Goal: Transaction & Acquisition: Purchase product/service

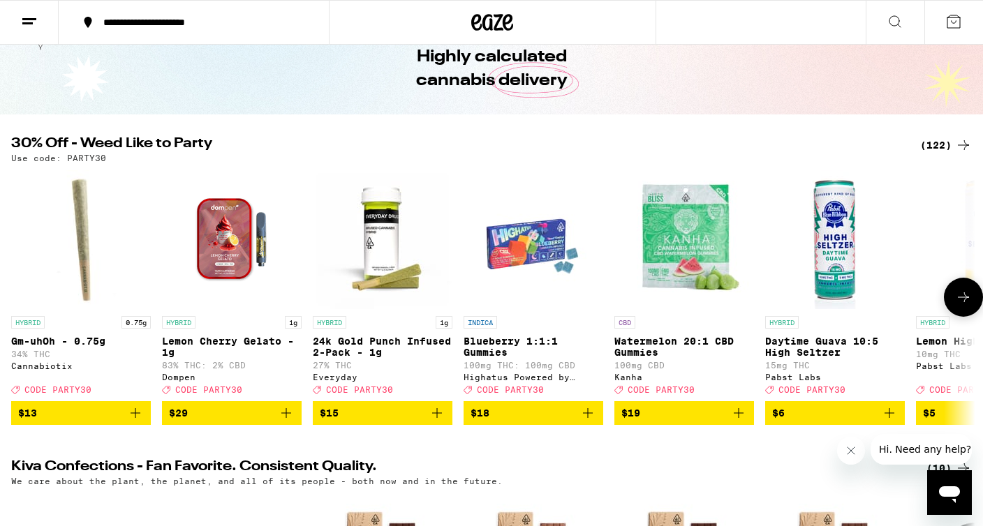
scroll to position [71, 0]
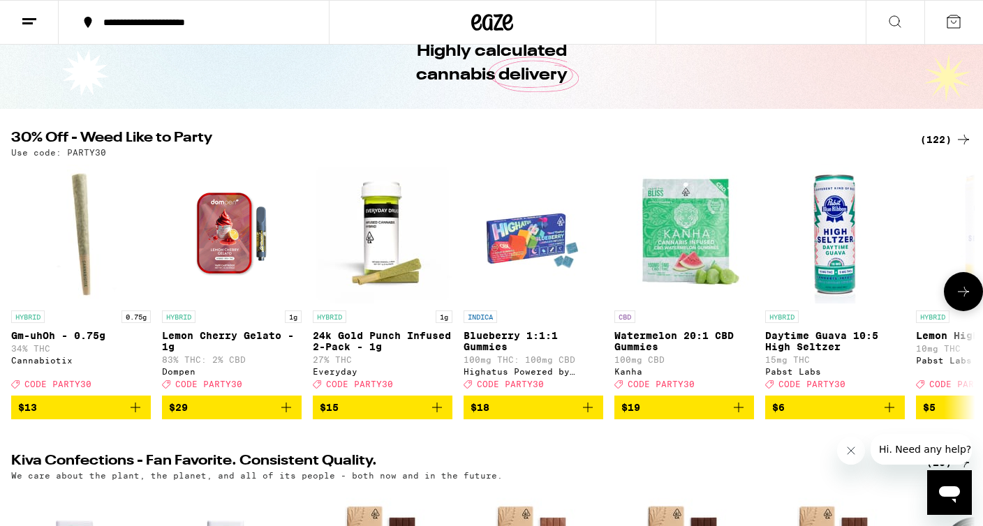
click at [968, 297] on icon at bounding box center [963, 291] width 17 height 17
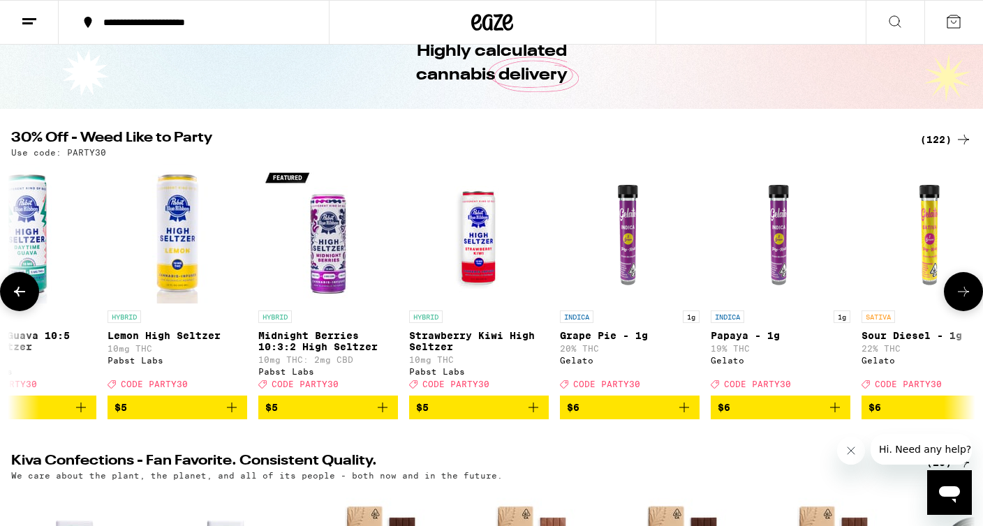
click at [968, 297] on icon at bounding box center [963, 291] width 17 height 17
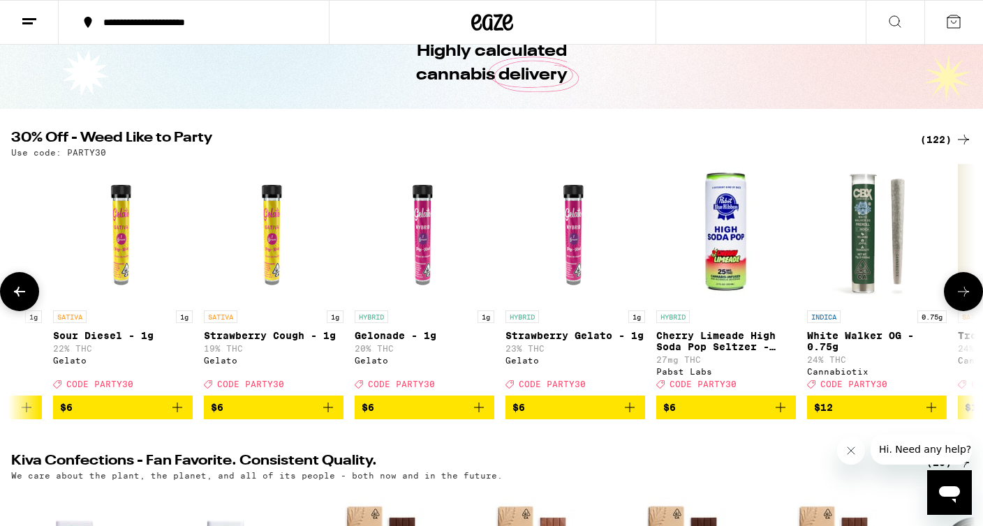
click at [968, 297] on icon at bounding box center [963, 291] width 17 height 17
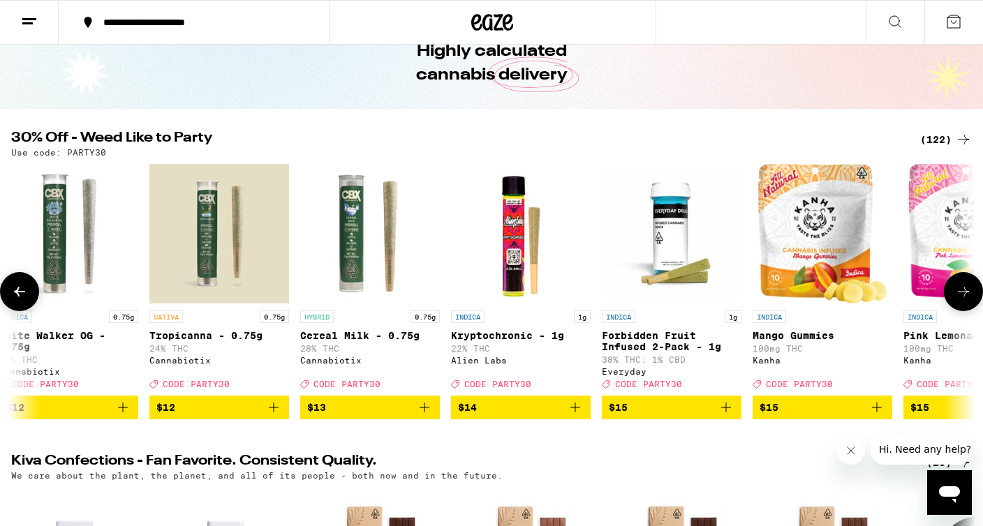
click at [968, 297] on icon at bounding box center [963, 291] width 17 height 17
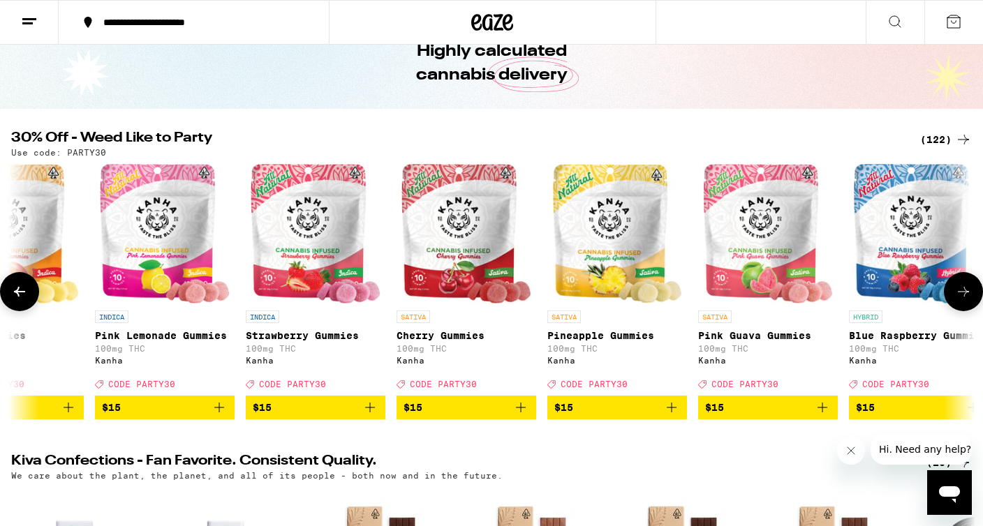
click at [968, 297] on icon at bounding box center [963, 291] width 17 height 17
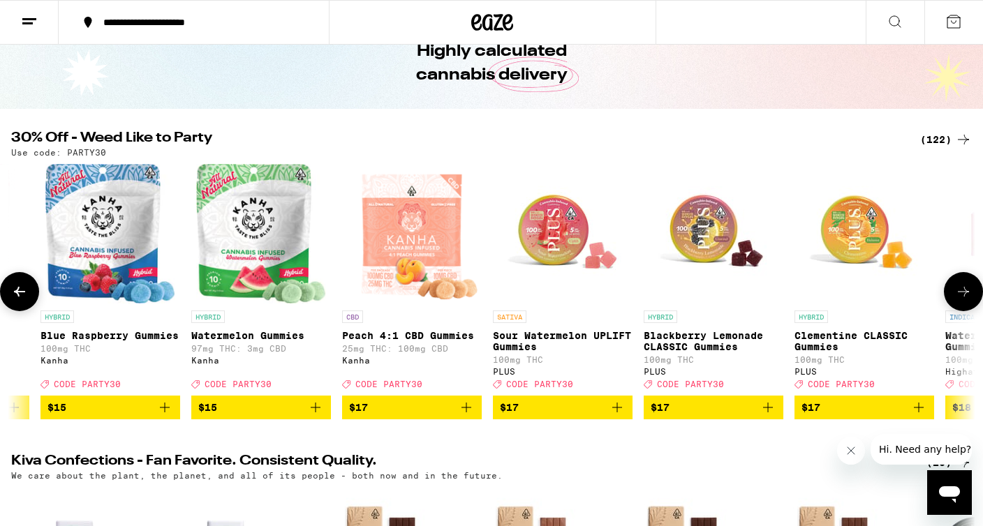
click at [968, 297] on icon at bounding box center [963, 291] width 17 height 17
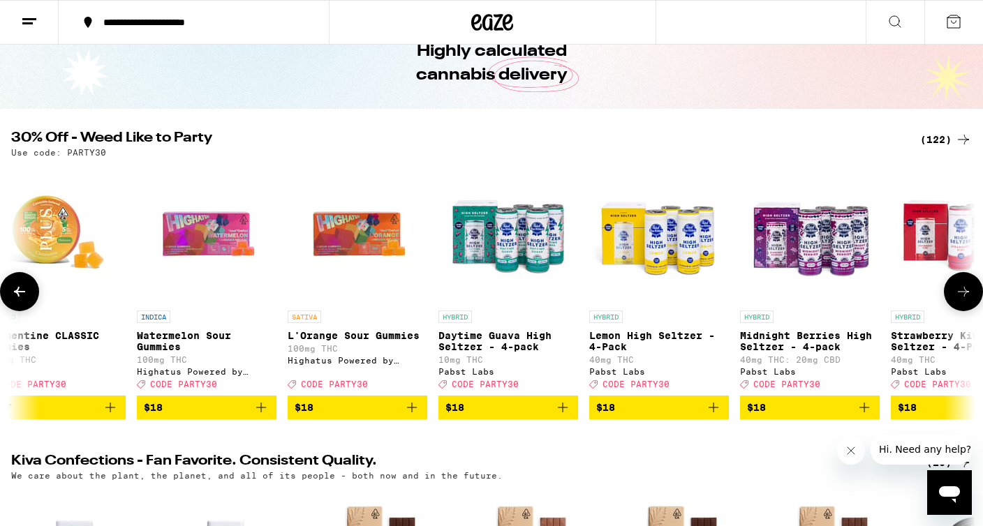
click at [968, 297] on icon at bounding box center [963, 291] width 17 height 17
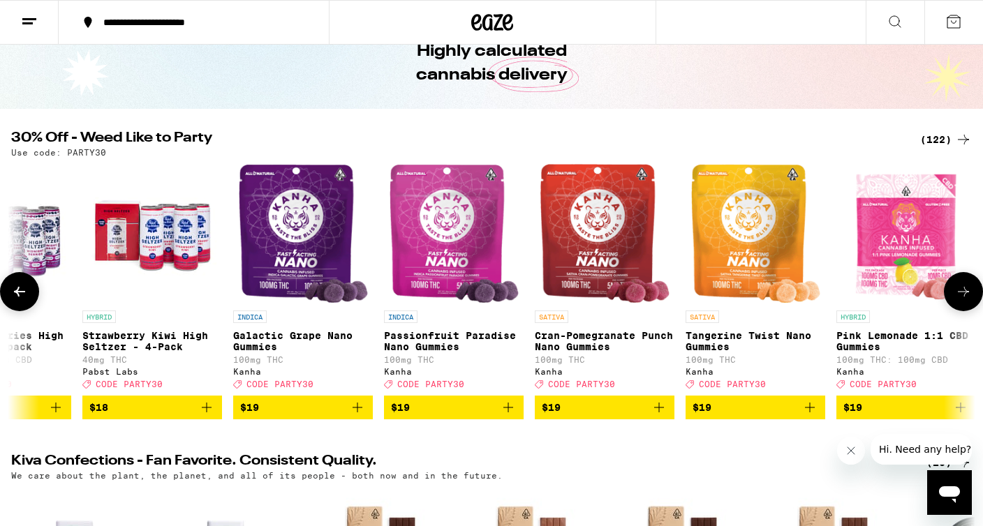
click at [968, 297] on icon at bounding box center [963, 291] width 17 height 17
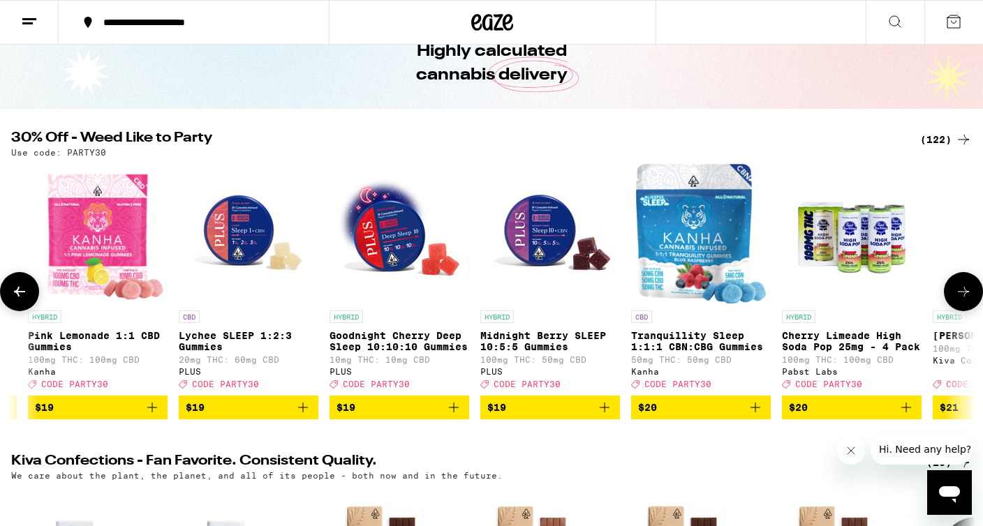
click at [968, 297] on icon at bounding box center [963, 291] width 17 height 17
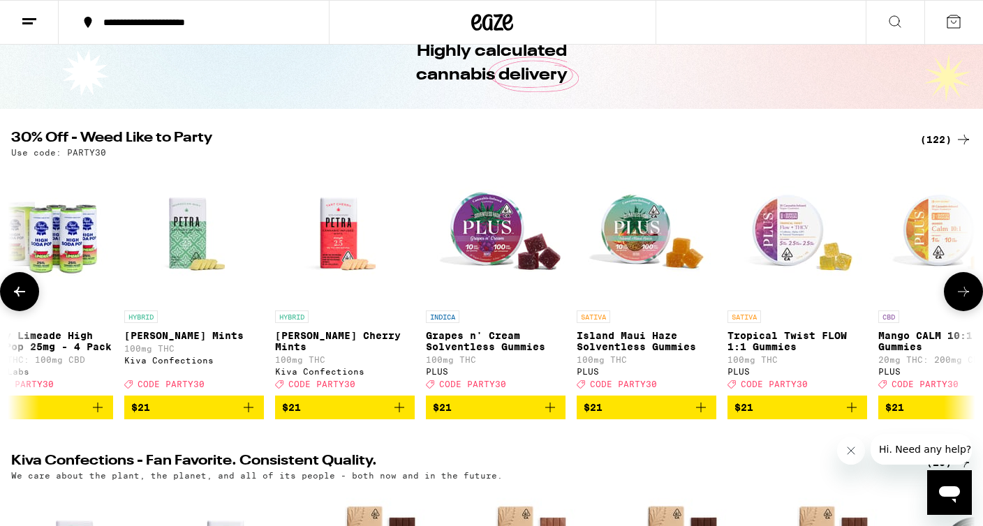
click at [968, 297] on icon at bounding box center [963, 291] width 17 height 17
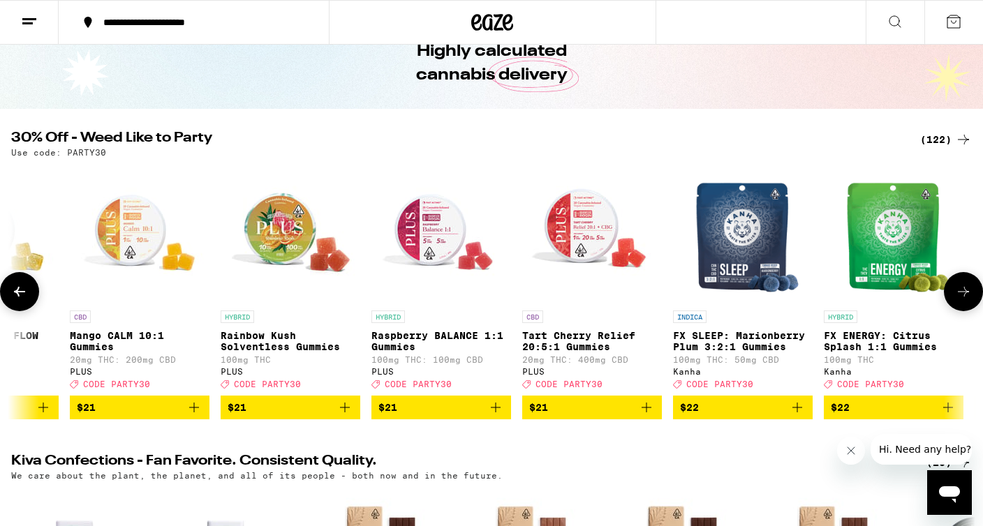
click at [968, 297] on icon at bounding box center [963, 291] width 17 height 17
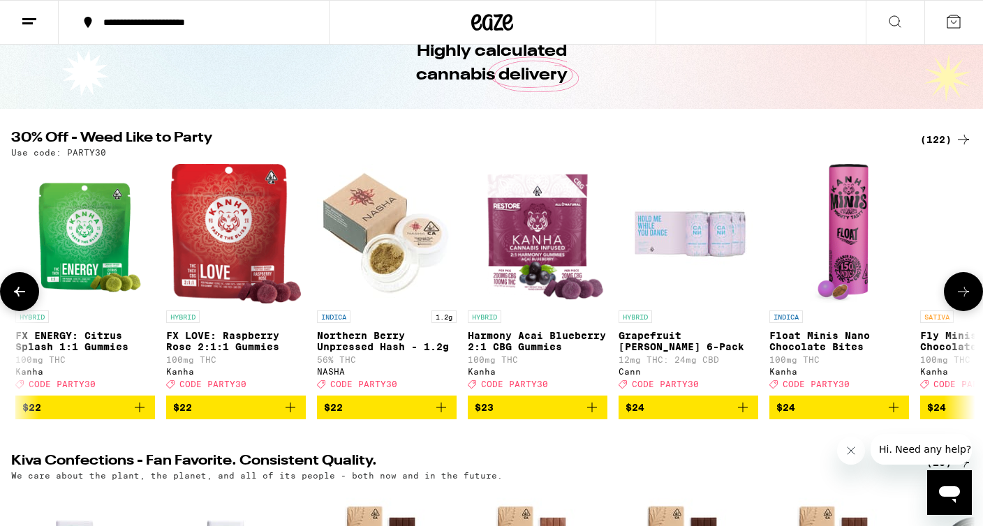
click at [968, 297] on icon at bounding box center [963, 291] width 17 height 17
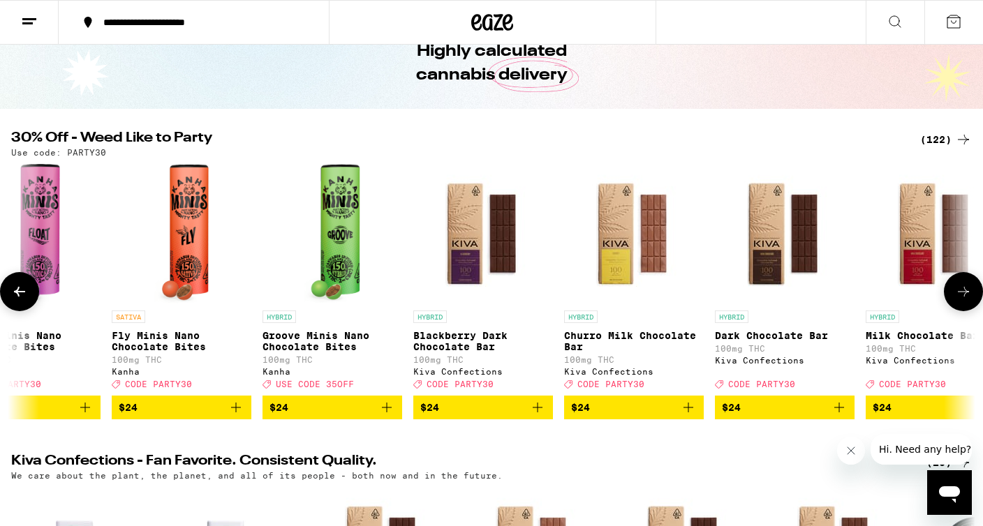
click at [968, 297] on icon at bounding box center [963, 291] width 17 height 17
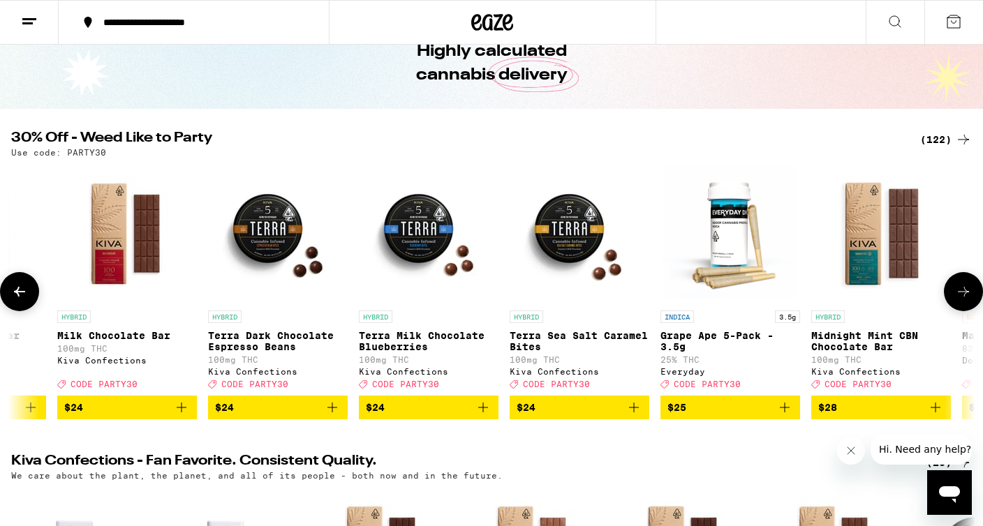
click at [968, 297] on icon at bounding box center [963, 291] width 17 height 17
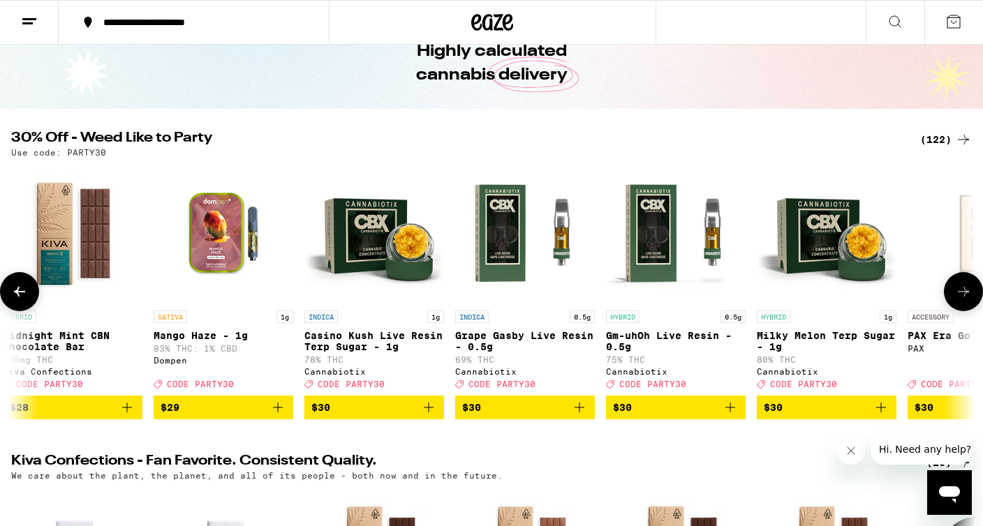
click at [968, 297] on icon at bounding box center [963, 291] width 17 height 17
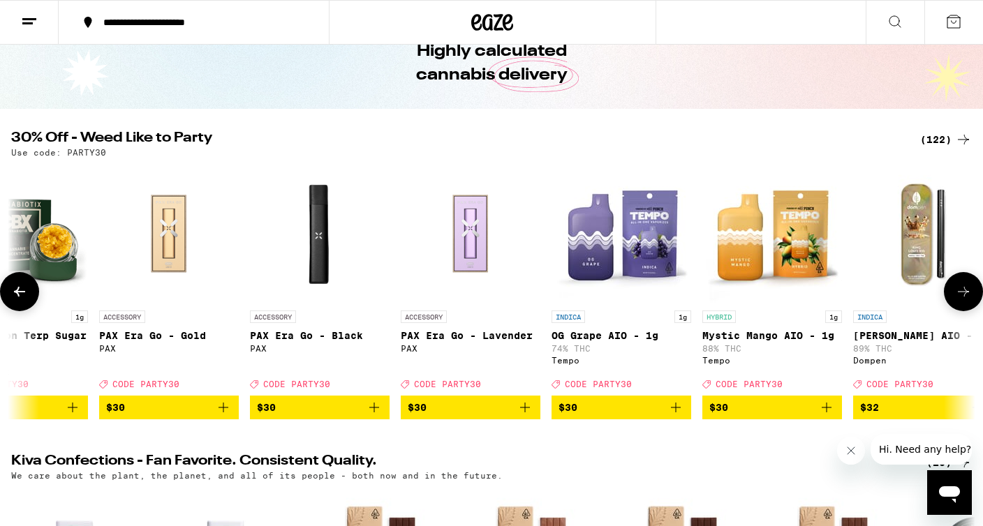
click at [968, 297] on icon at bounding box center [963, 291] width 17 height 17
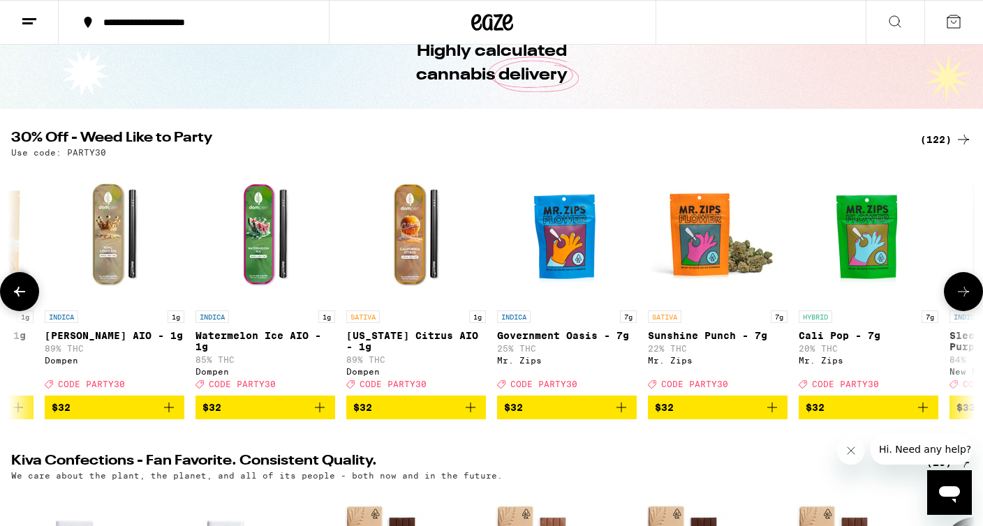
click at [968, 297] on icon at bounding box center [963, 291] width 17 height 17
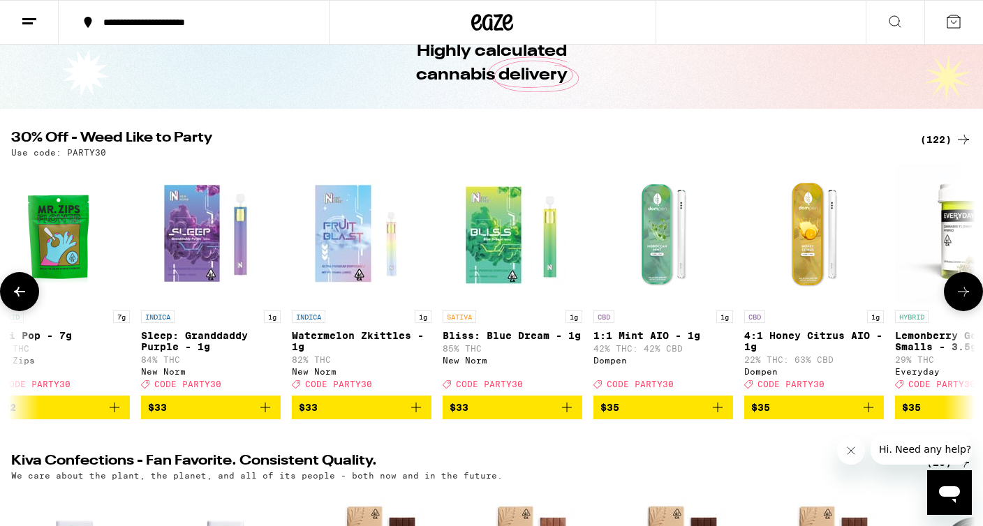
click at [968, 297] on icon at bounding box center [963, 291] width 17 height 17
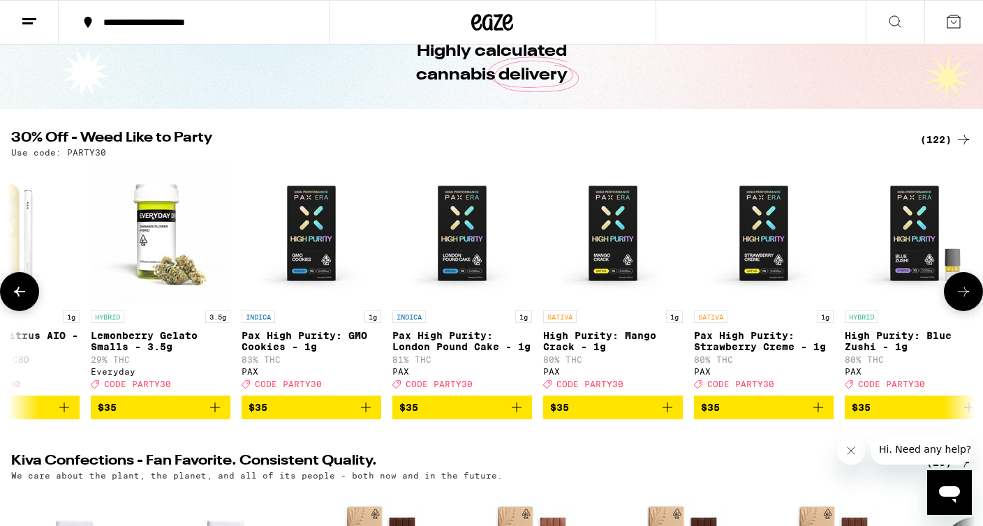
scroll to position [0, 14553]
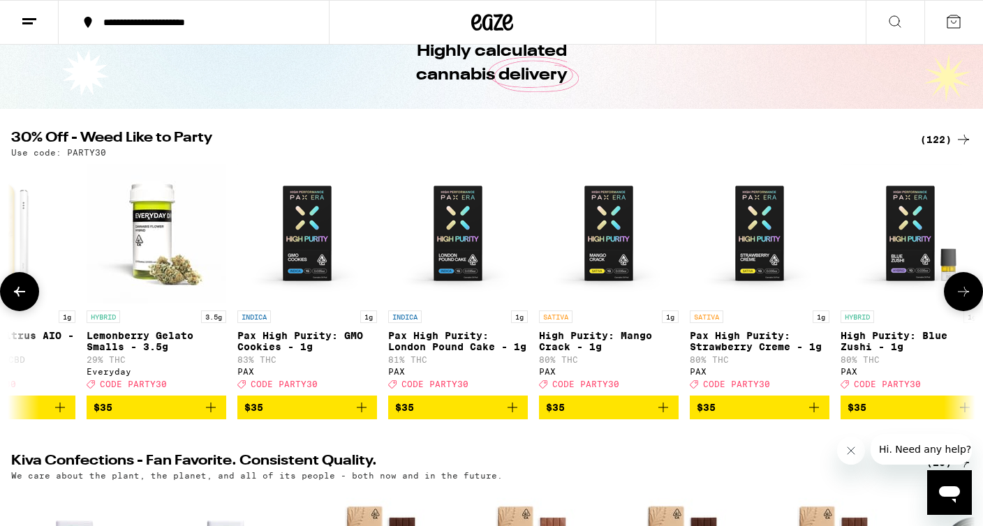
click at [968, 297] on icon at bounding box center [963, 291] width 17 height 17
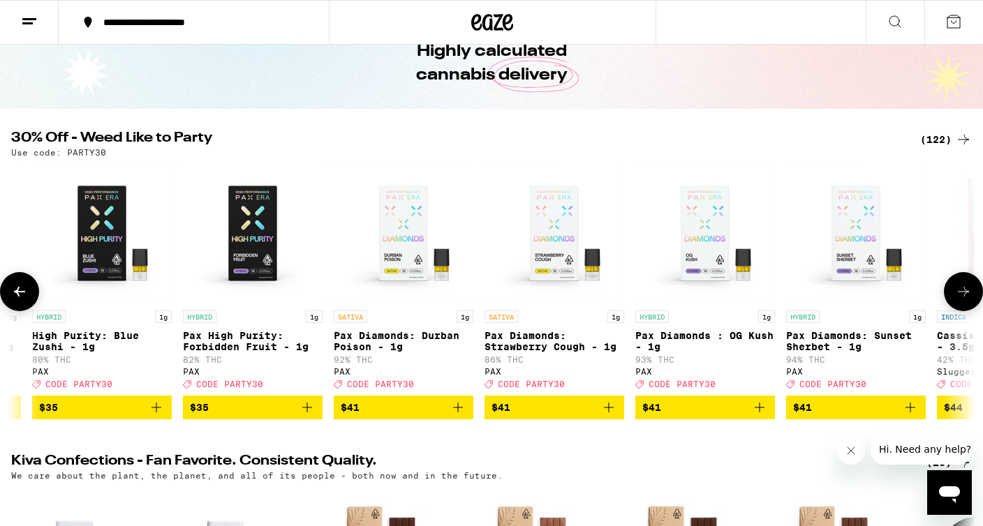
click at [968, 297] on icon at bounding box center [963, 291] width 17 height 17
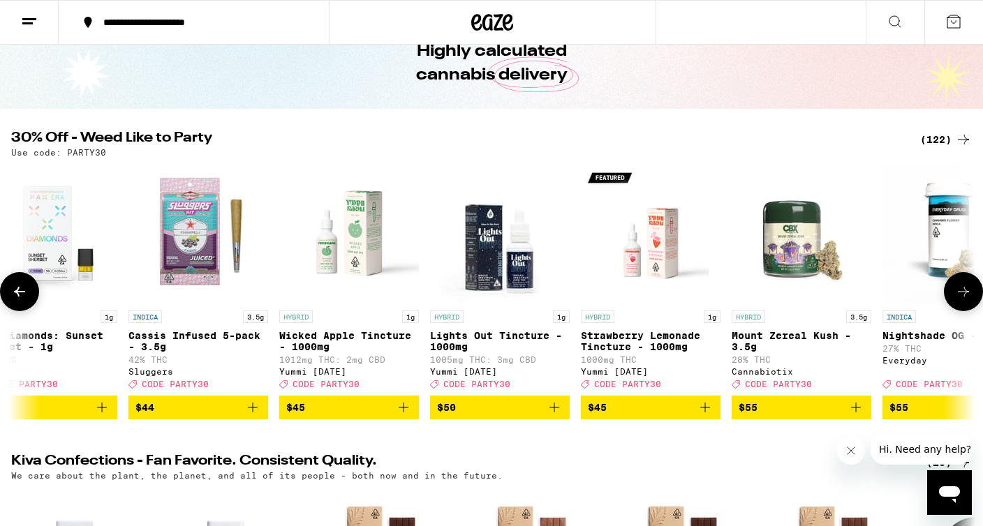
click at [968, 297] on icon at bounding box center [963, 291] width 17 height 17
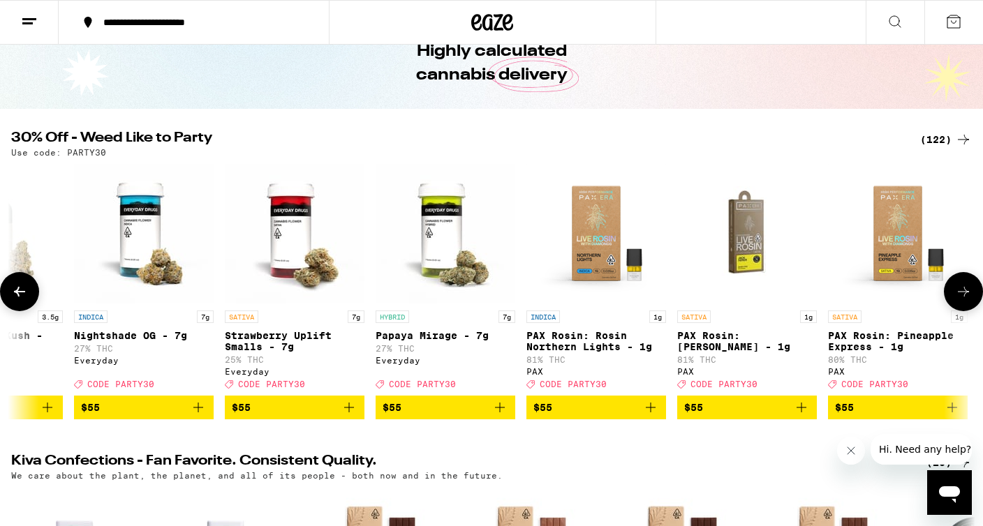
click at [968, 297] on icon at bounding box center [963, 291] width 17 height 17
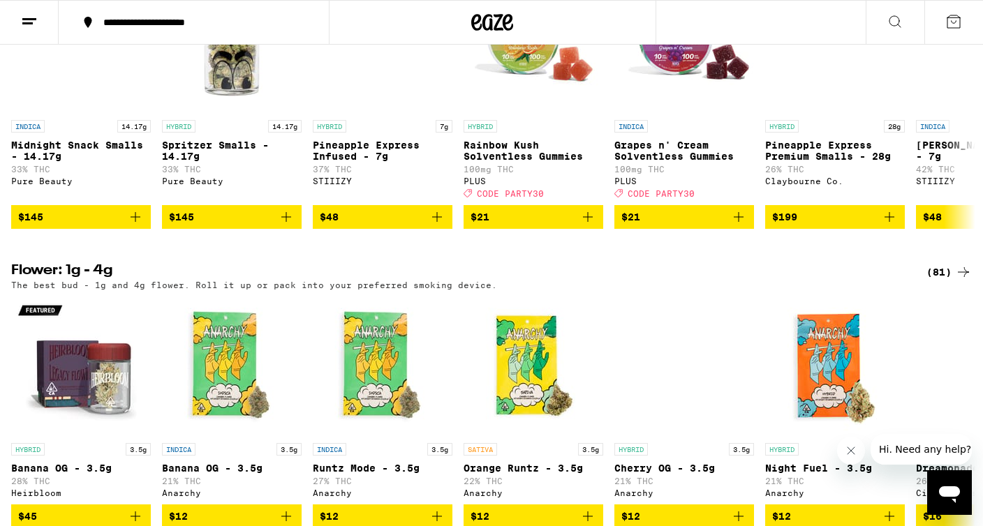
scroll to position [1554, 0]
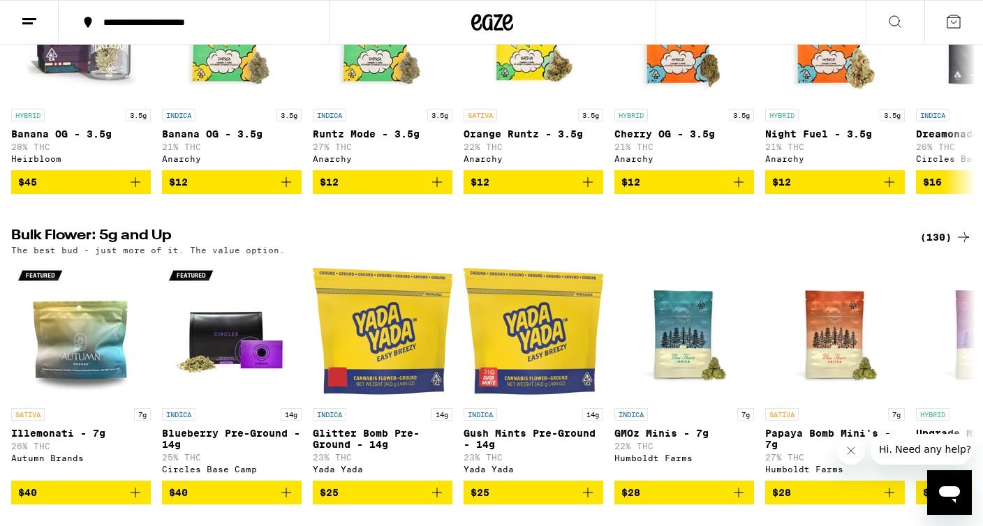
click at [935, 246] on div "(130)" at bounding box center [946, 237] width 52 height 17
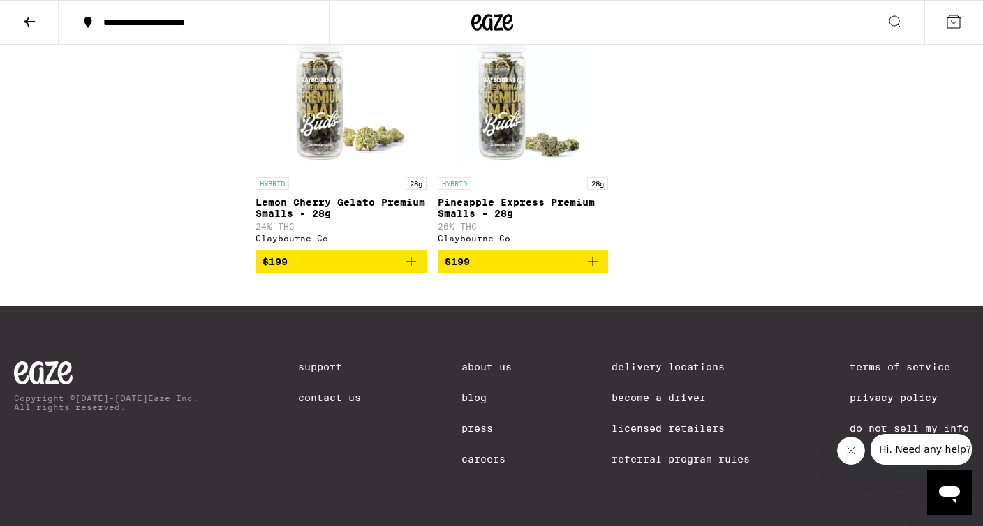
scroll to position [8333, 0]
